Goal: Task Accomplishment & Management: Use online tool/utility

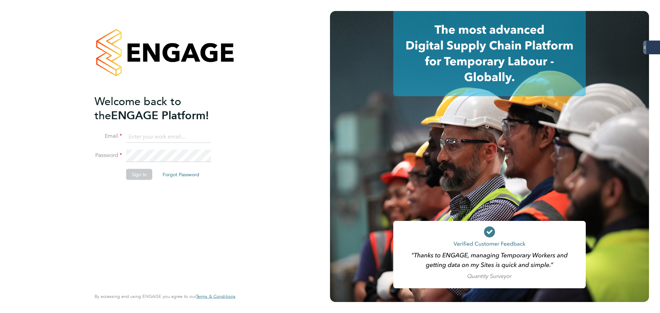
type input "[EMAIL_ADDRESS][DOMAIN_NAME]"
click at [145, 175] on button "Sign In" at bounding box center [139, 174] width 26 height 11
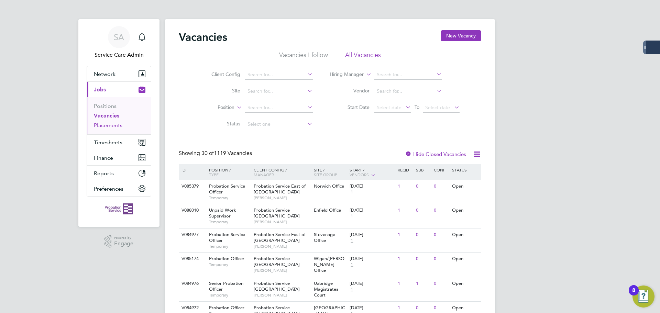
click at [116, 126] on link "Placements" at bounding box center [108, 125] width 29 height 7
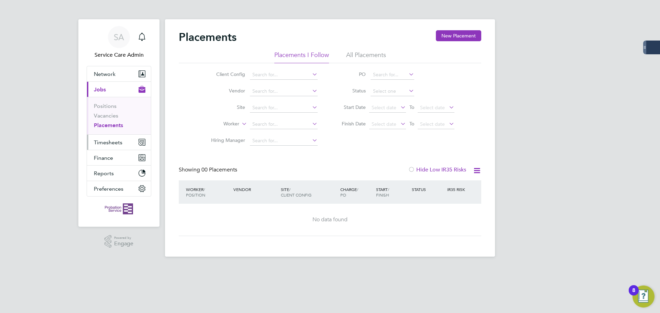
click at [97, 143] on span "Timesheets" at bounding box center [108, 142] width 29 height 7
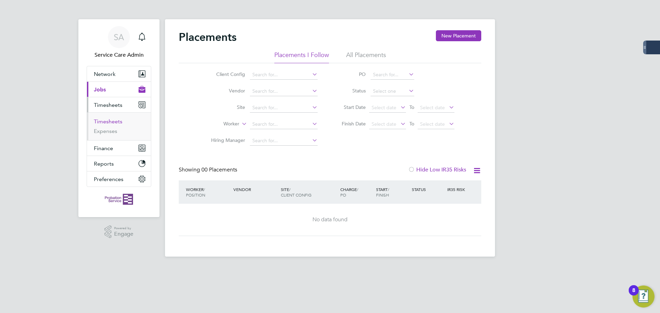
click at [114, 124] on link "Timesheets" at bounding box center [108, 121] width 29 height 7
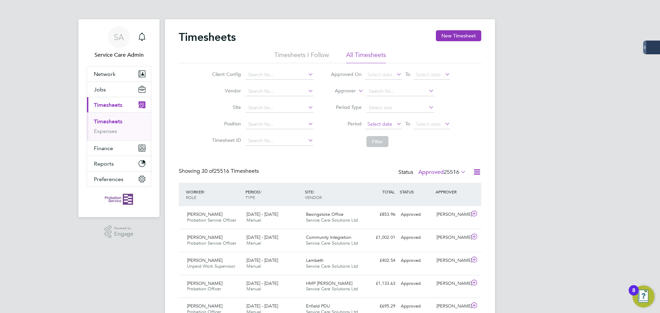
click at [385, 125] on span "Select date" at bounding box center [380, 124] width 25 height 6
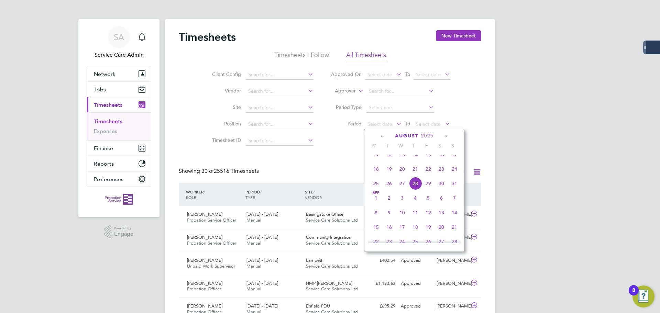
click at [383, 137] on icon at bounding box center [383, 137] width 7 height 8
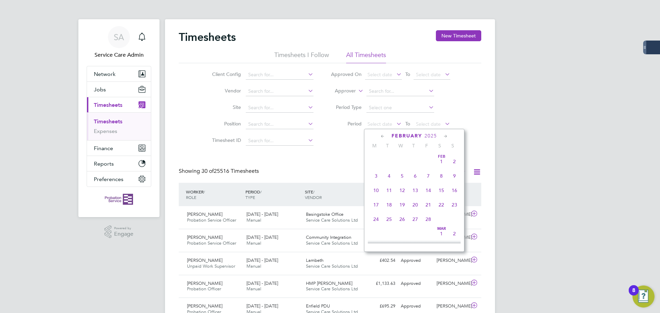
click at [383, 137] on icon at bounding box center [383, 137] width 7 height 8
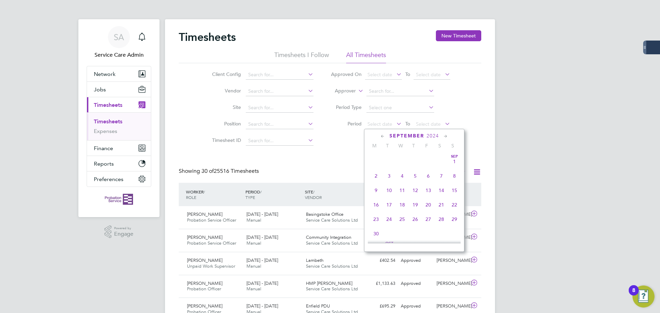
click at [383, 137] on icon at bounding box center [383, 137] width 7 height 8
click at [376, 160] on span "[DATE]" at bounding box center [376, 161] width 13 height 13
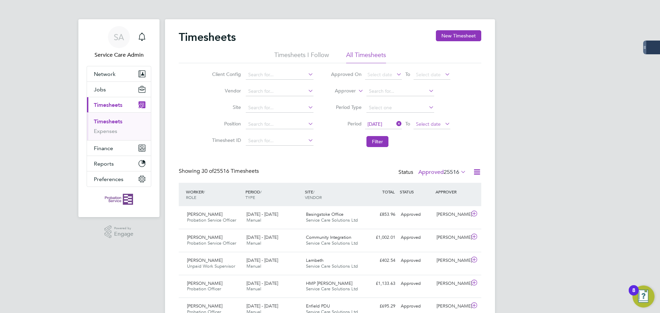
click at [429, 125] on span "Select date" at bounding box center [428, 124] width 25 height 6
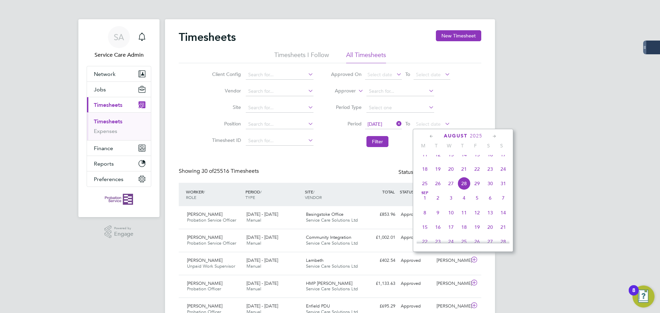
click at [430, 136] on icon at bounding box center [432, 137] width 7 height 8
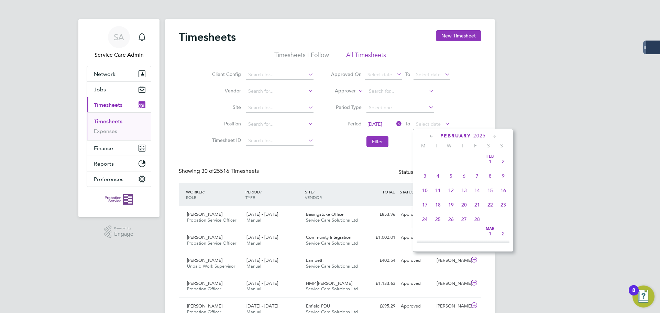
click at [430, 136] on icon at bounding box center [432, 137] width 7 height 8
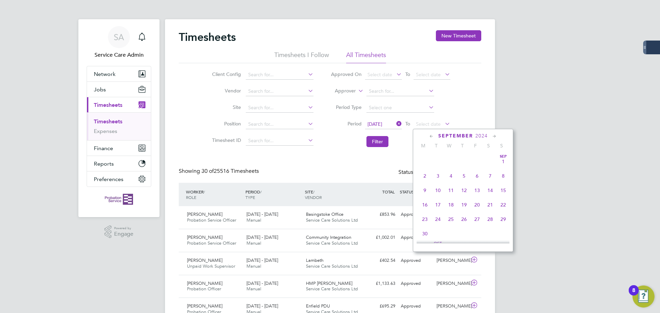
click at [430, 136] on icon at bounding box center [432, 137] width 7 height 8
click at [493, 138] on icon at bounding box center [495, 137] width 7 height 8
click at [451, 219] on span "31" at bounding box center [451, 217] width 13 height 13
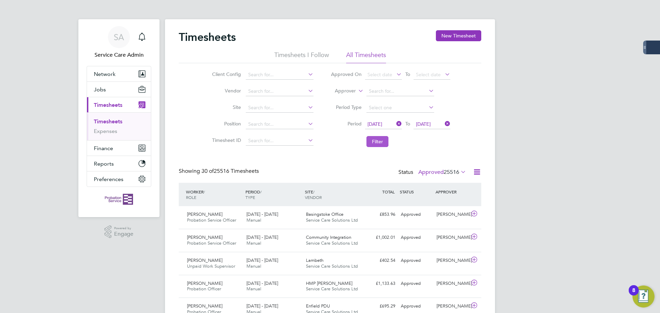
click at [374, 141] on button "Filter" at bounding box center [378, 141] width 22 height 11
click at [460, 171] on icon at bounding box center [460, 172] width 0 height 10
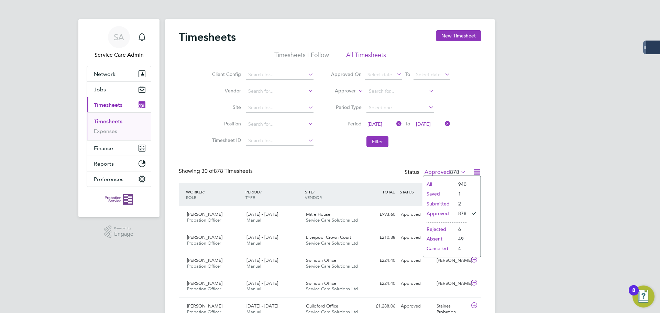
click at [450, 215] on li "Approved" at bounding box center [439, 214] width 32 height 10
click at [474, 173] on icon at bounding box center [477, 172] width 9 height 9
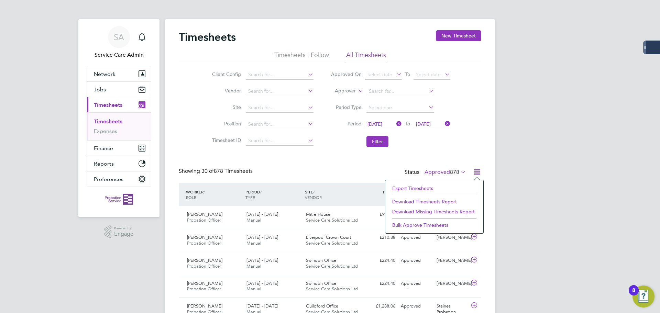
click at [418, 202] on li "Download Timesheets Report" at bounding box center [434, 202] width 91 height 10
